Goal: Find specific page/section: Find specific page/section

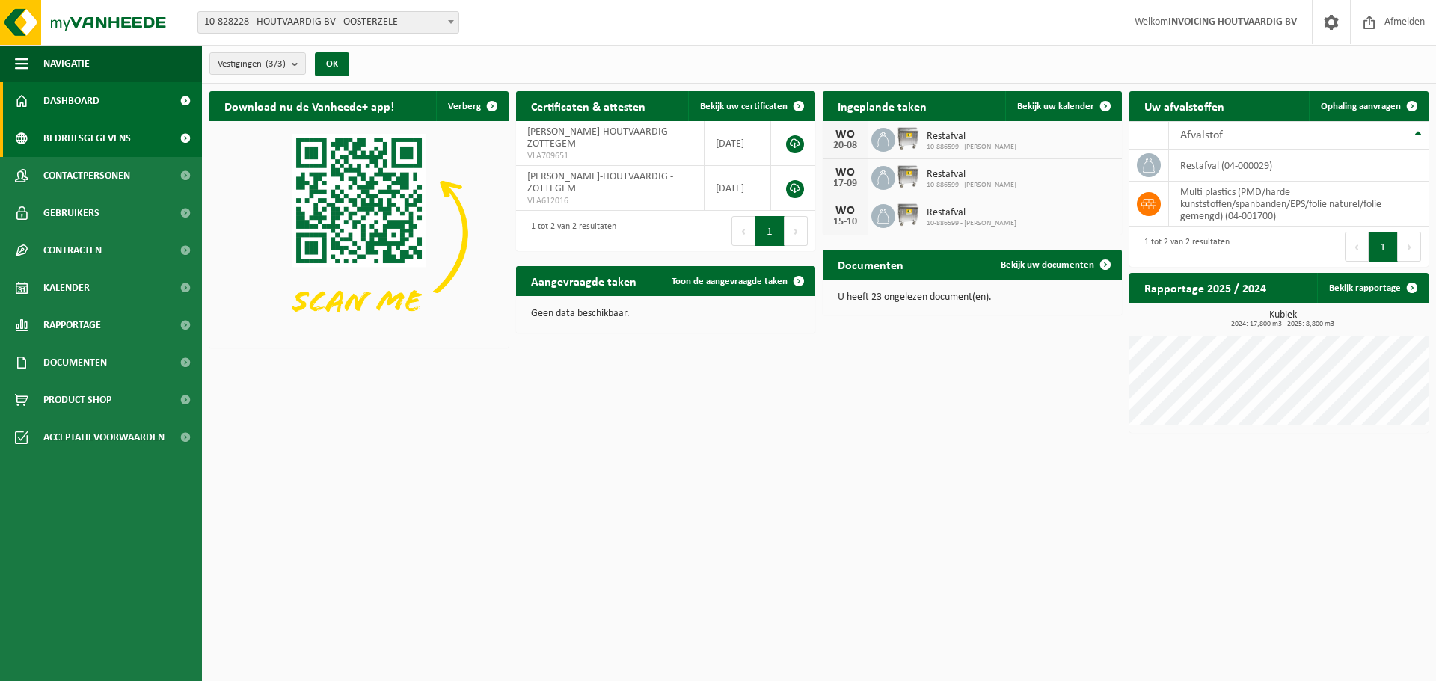
click at [71, 122] on span "Bedrijfsgegevens" at bounding box center [86, 138] width 87 height 37
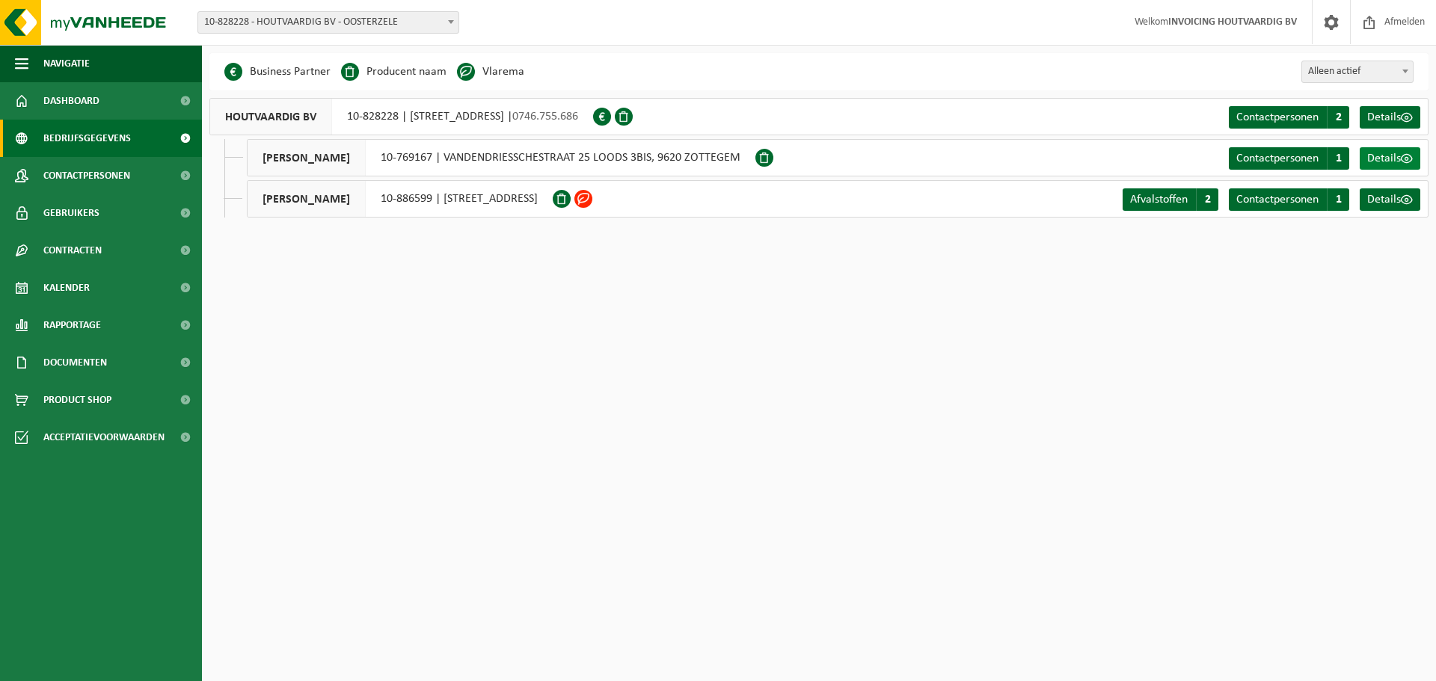
click at [1392, 156] on span "Details" at bounding box center [1384, 159] width 34 height 12
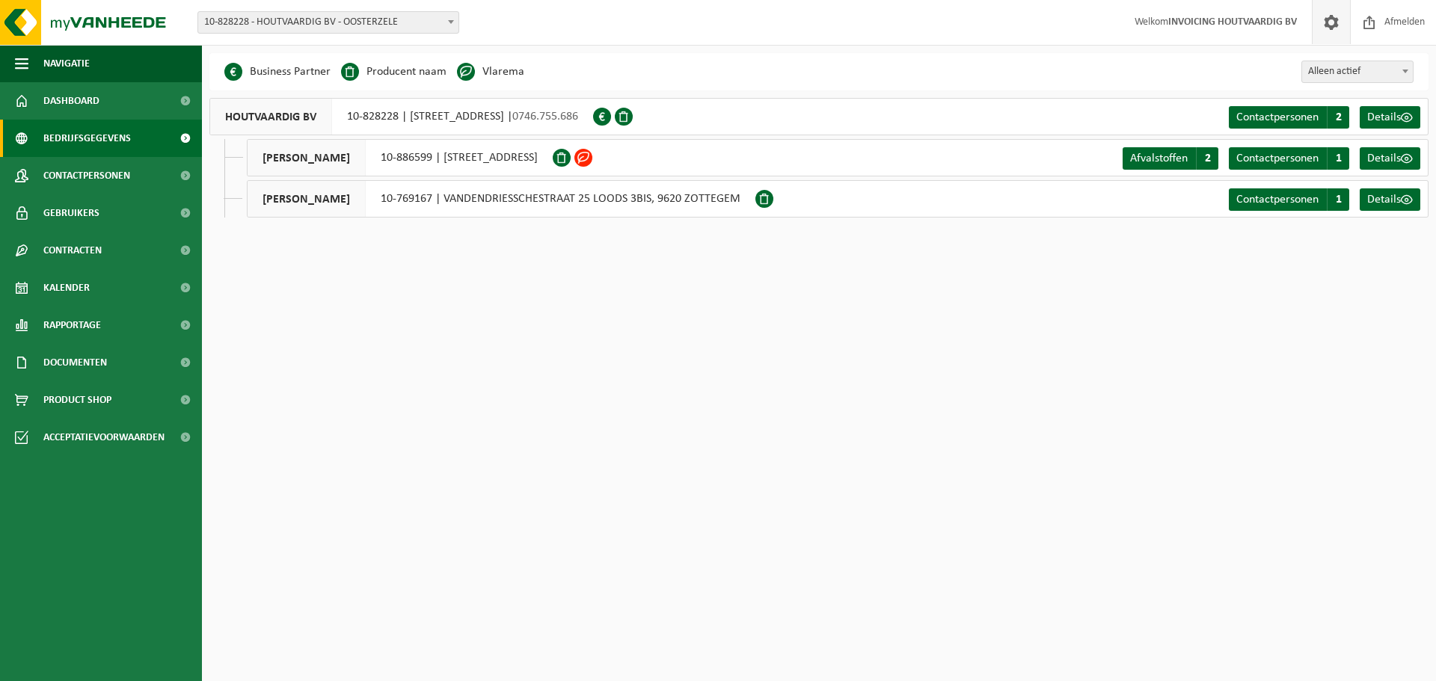
click at [1334, 22] on span at bounding box center [1331, 22] width 22 height 44
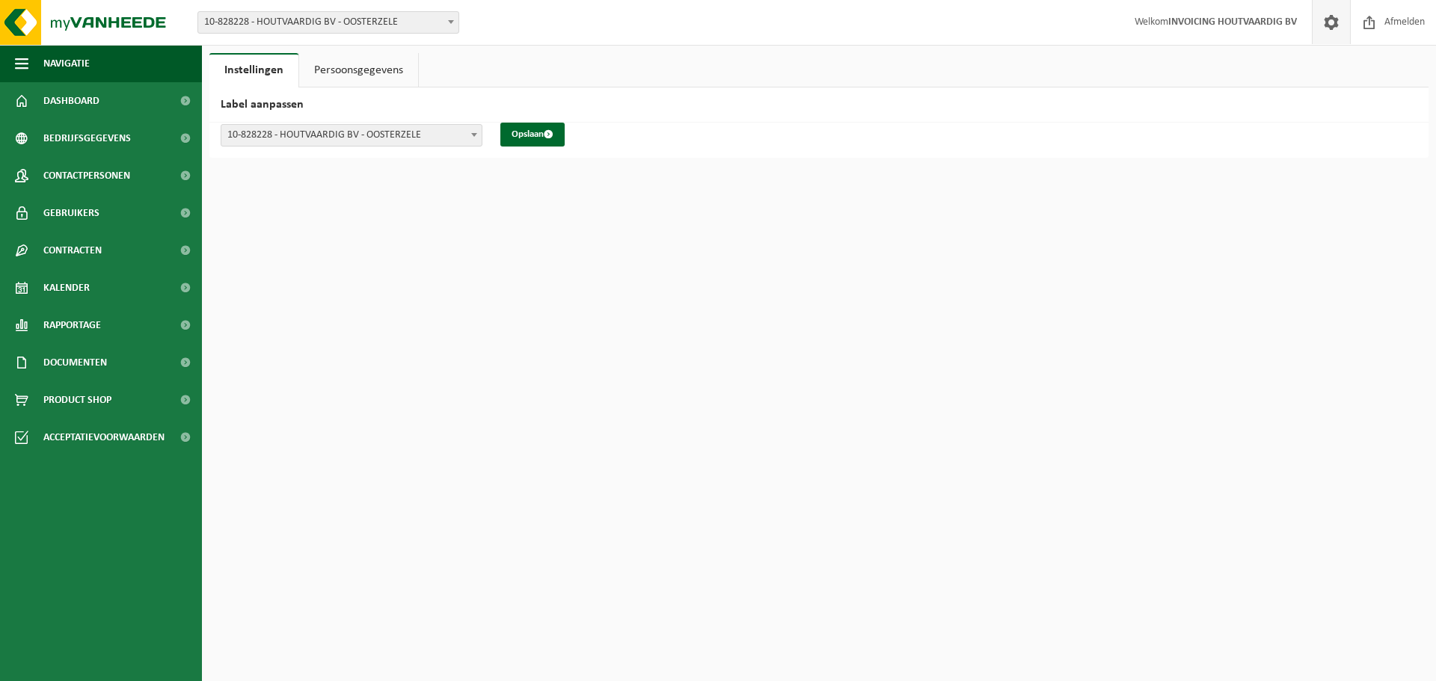
click at [356, 70] on link "Persoonsgegevens" at bounding box center [358, 70] width 119 height 34
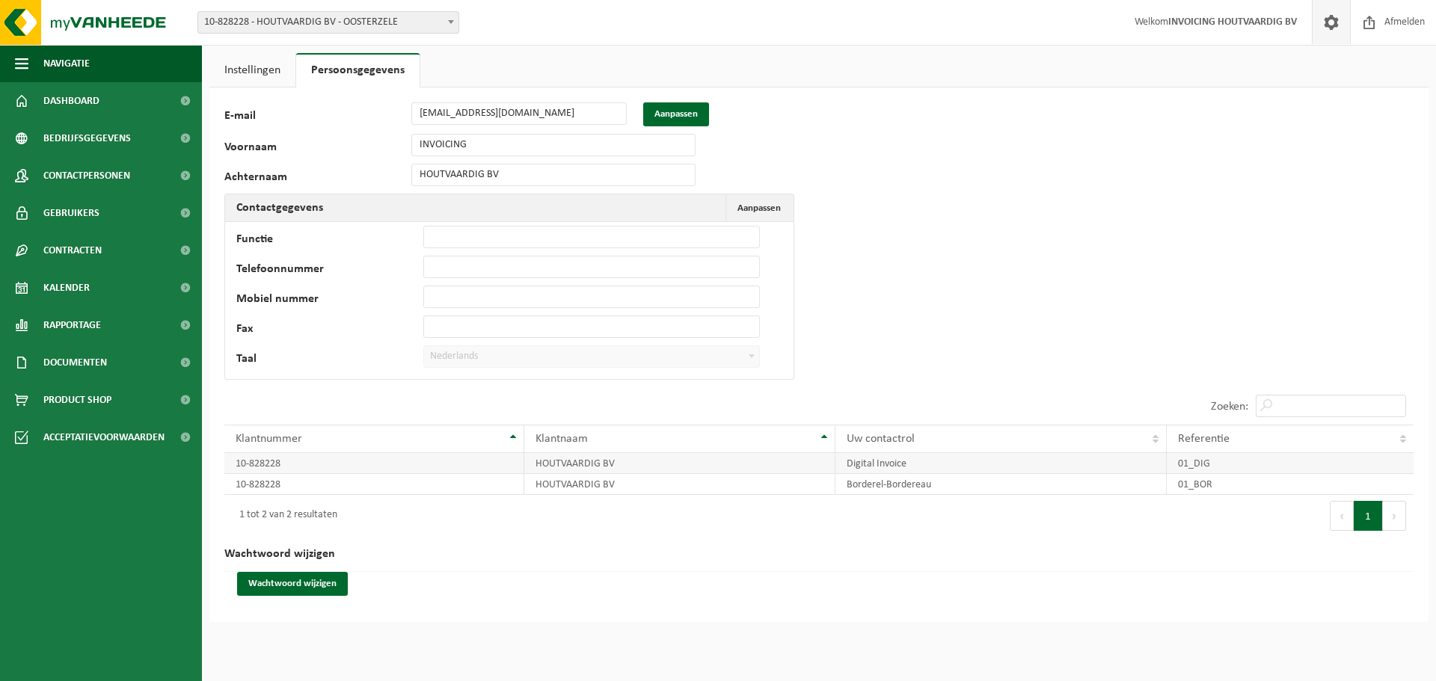
click at [896, 471] on td "Digital Invoice" at bounding box center [1000, 463] width 331 height 21
click at [855, 463] on td "Digital Invoice" at bounding box center [1000, 463] width 331 height 21
click at [566, 463] on td "HOUTVAARDIG BV" at bounding box center [680, 463] width 312 height 21
click at [254, 464] on td "10-828228" at bounding box center [374, 463] width 300 height 21
click at [264, 64] on link "Instellingen" at bounding box center [252, 70] width 86 height 34
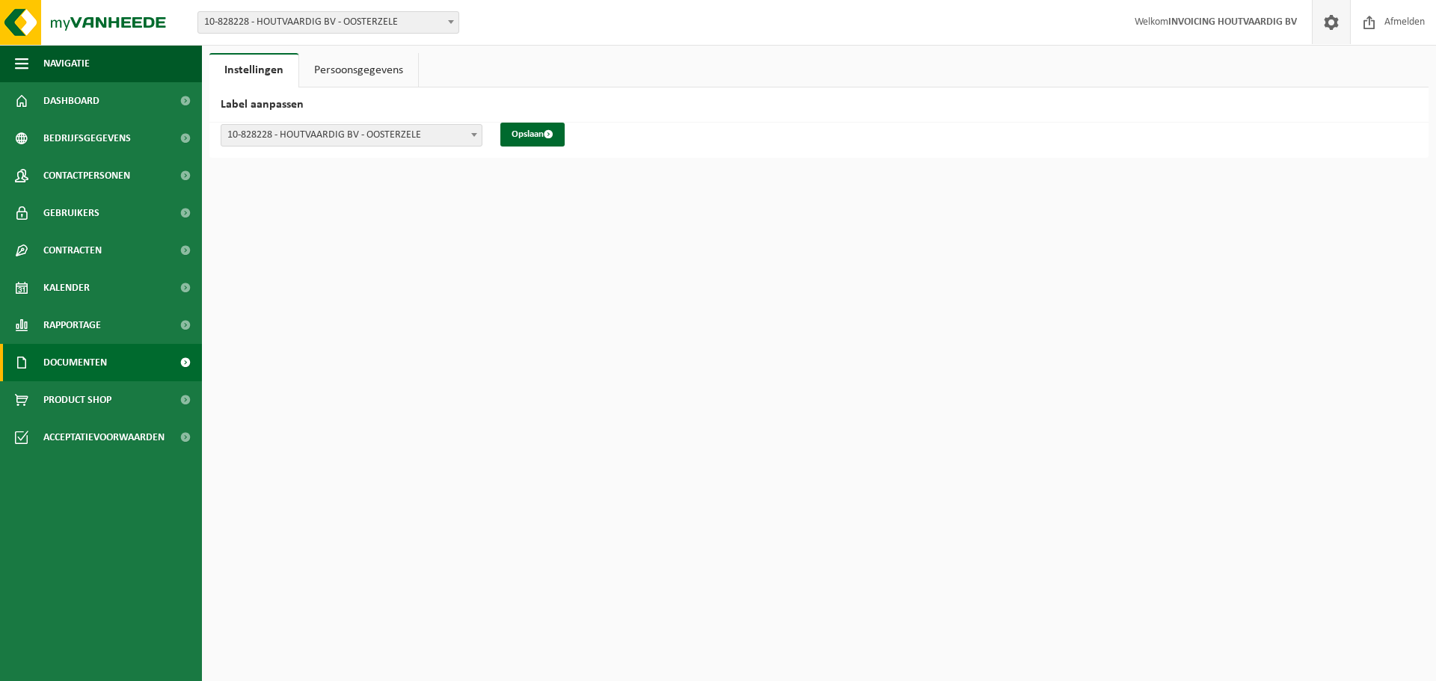
click at [78, 370] on span "Documenten" at bounding box center [75, 362] width 64 height 37
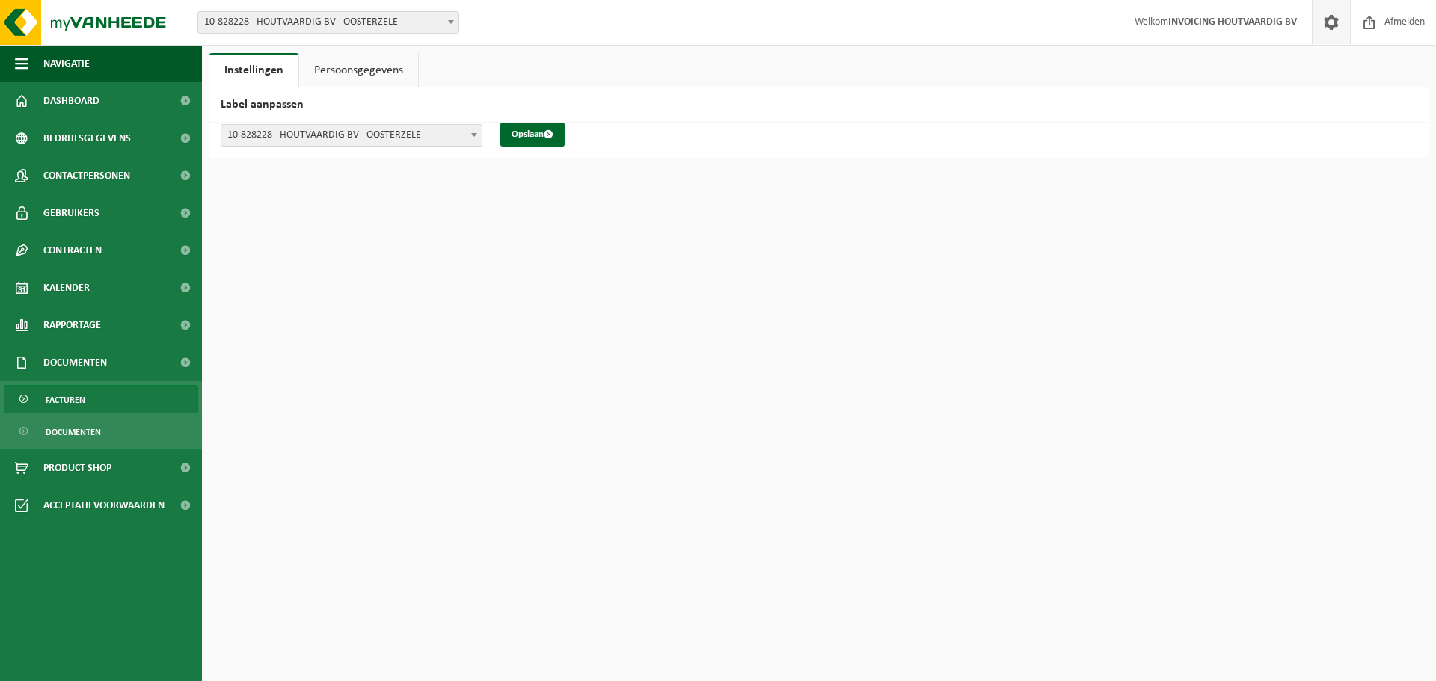
click at [73, 399] on span "Facturen" at bounding box center [66, 400] width 40 height 28
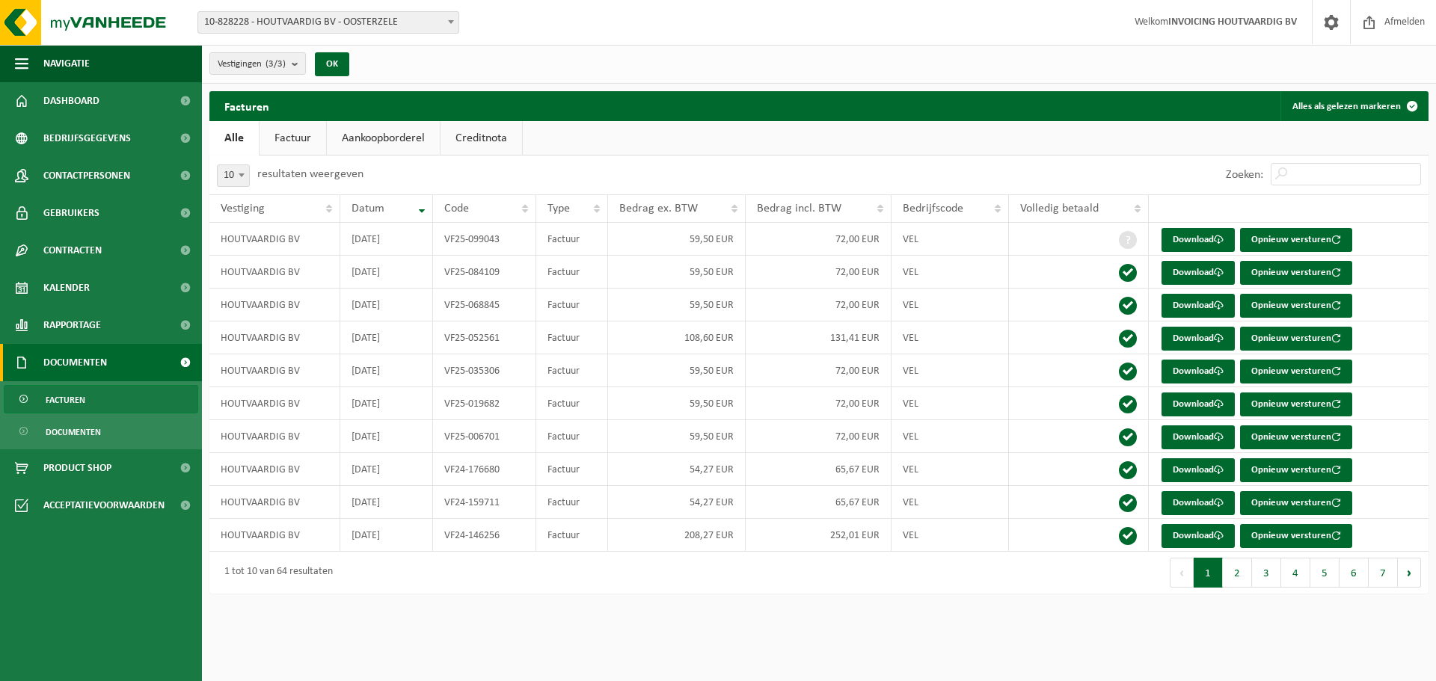
click at [305, 134] on link "Factuur" at bounding box center [292, 138] width 67 height 34
click at [345, 132] on link "Aankoopborderel" at bounding box center [384, 138] width 113 height 34
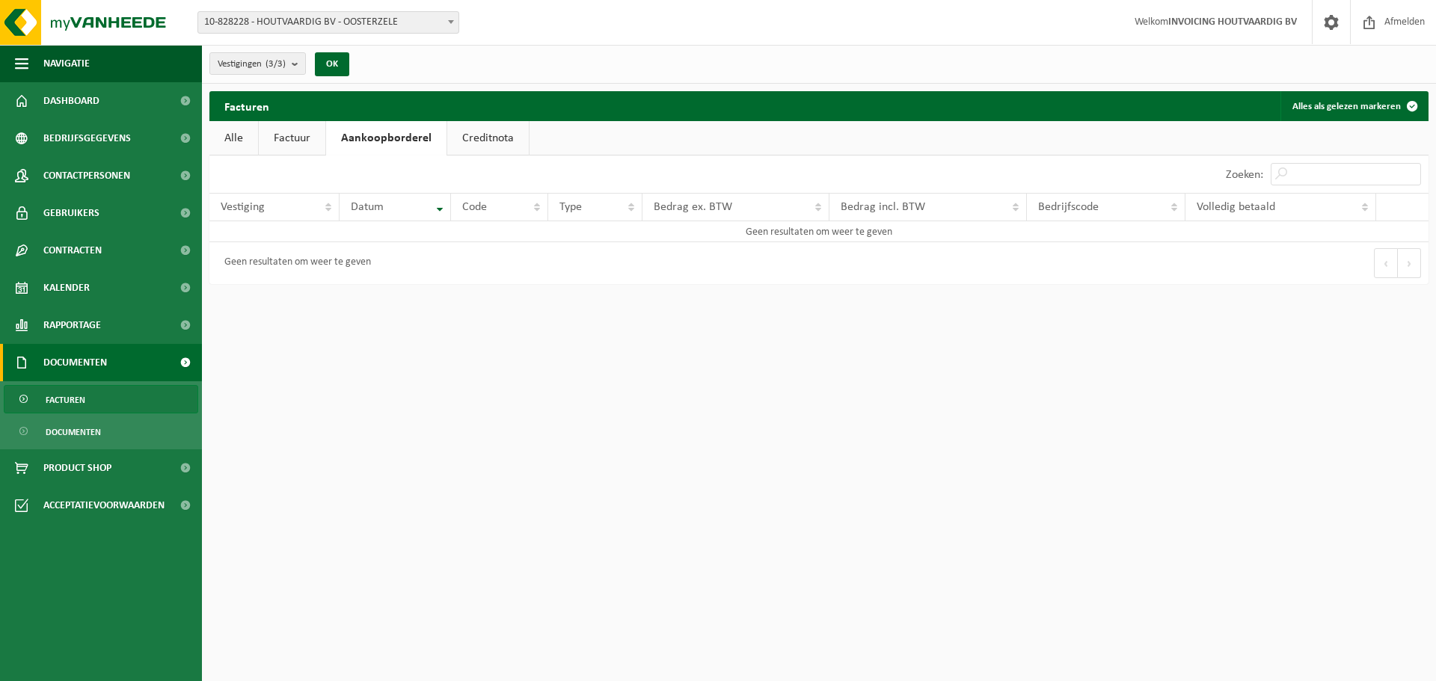
click at [505, 131] on link "Creditnota" at bounding box center [488, 138] width 82 height 34
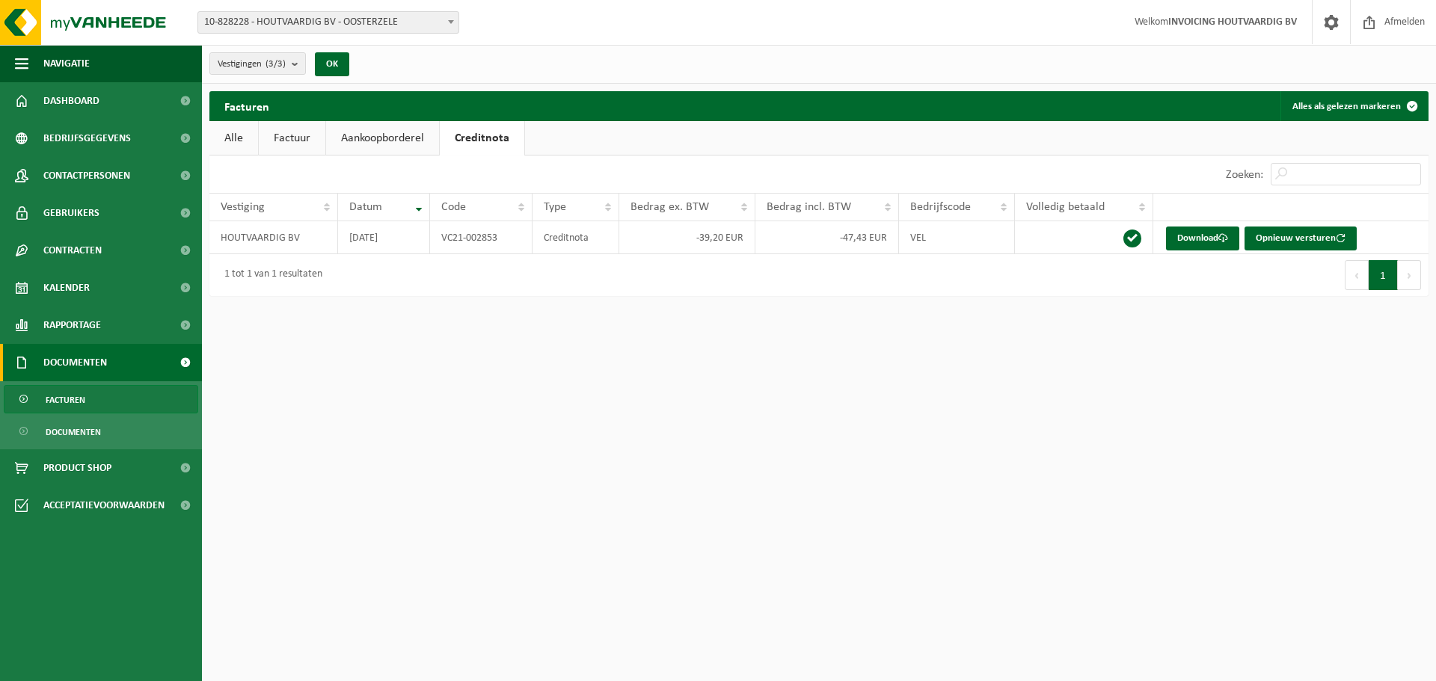
click at [226, 142] on link "Alle" at bounding box center [233, 138] width 49 height 34
